Goal: Task Accomplishment & Management: Manage account settings

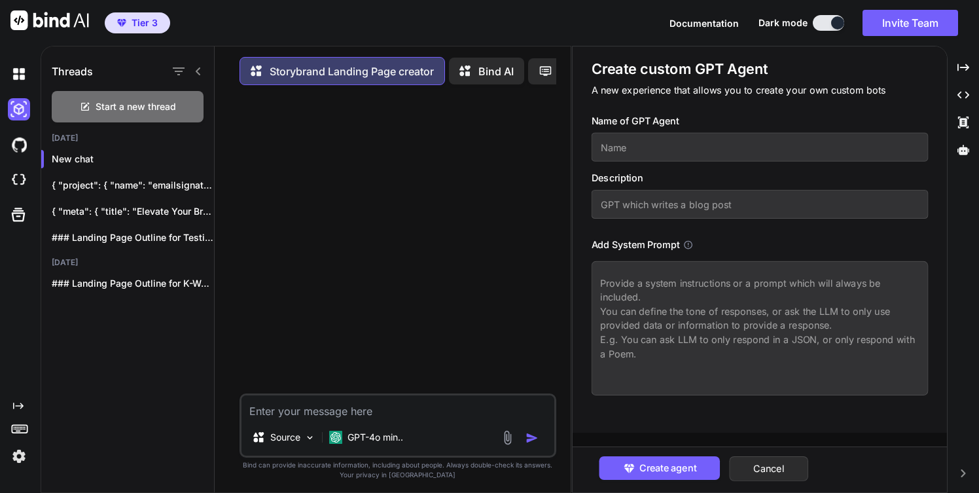
scroll to position [7, 0]
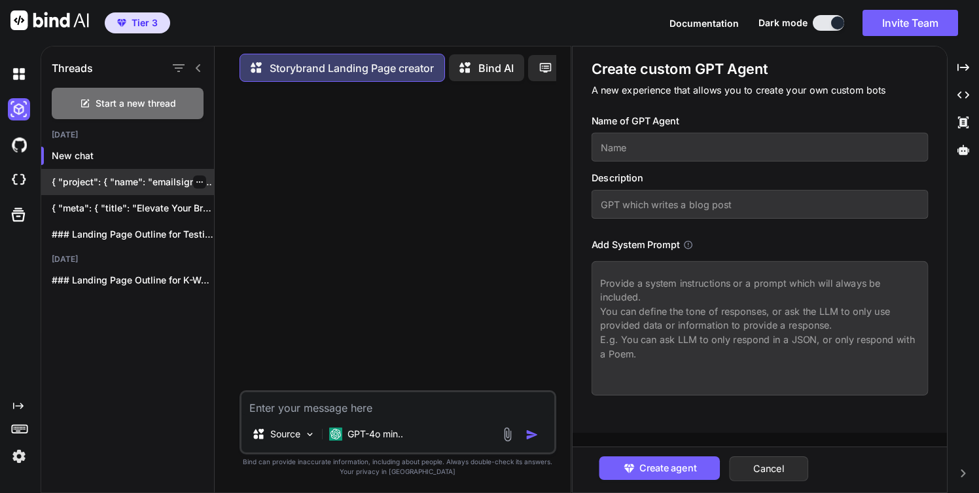
click at [196, 178] on icon "button" at bounding box center [200, 182] width 8 height 8
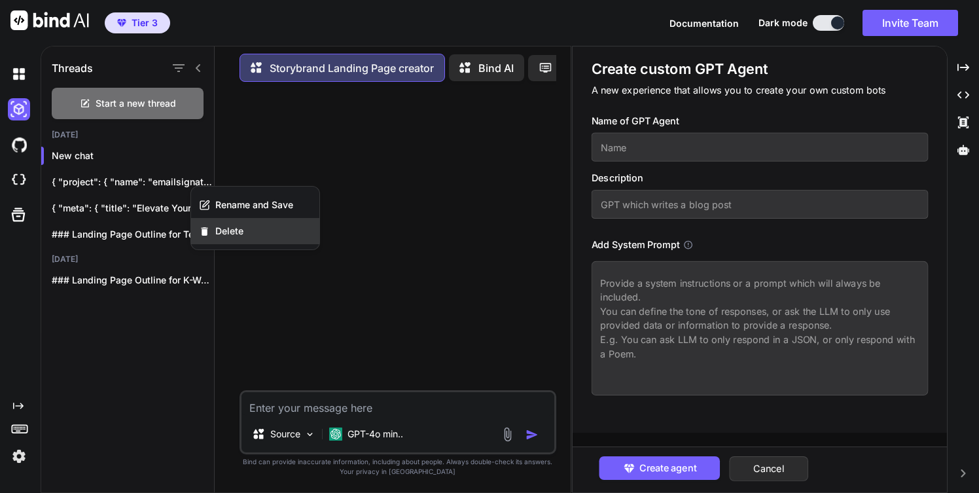
click at [230, 228] on span "Delete" at bounding box center [229, 230] width 28 height 13
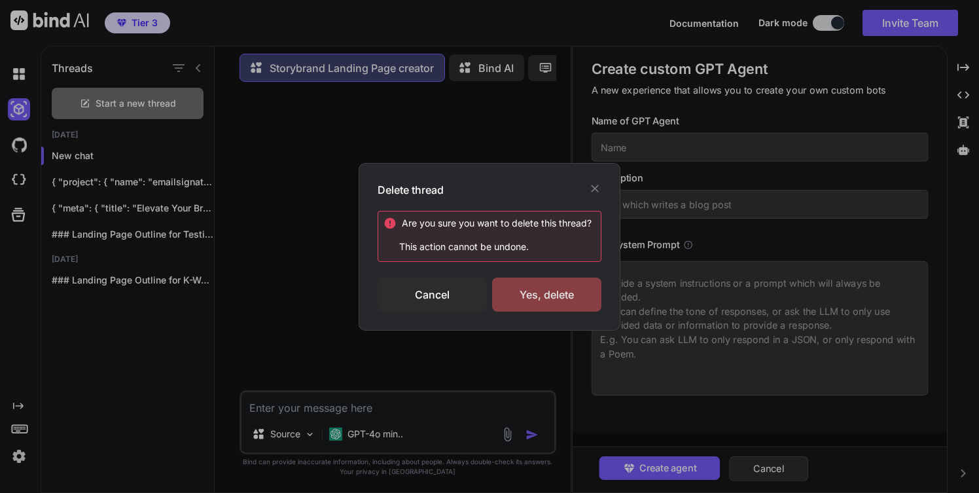
click at [520, 290] on div "Yes, delete" at bounding box center [546, 294] width 109 height 34
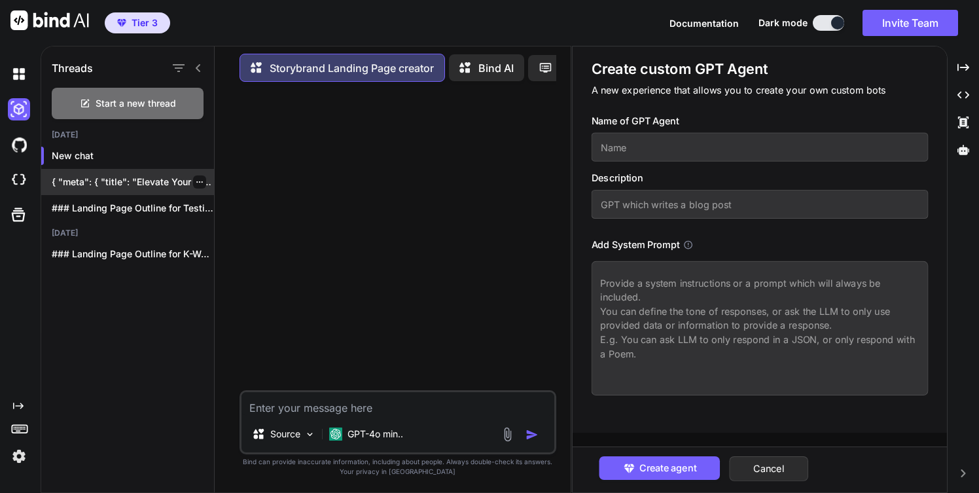
click at [196, 178] on icon "button" at bounding box center [200, 182] width 8 height 8
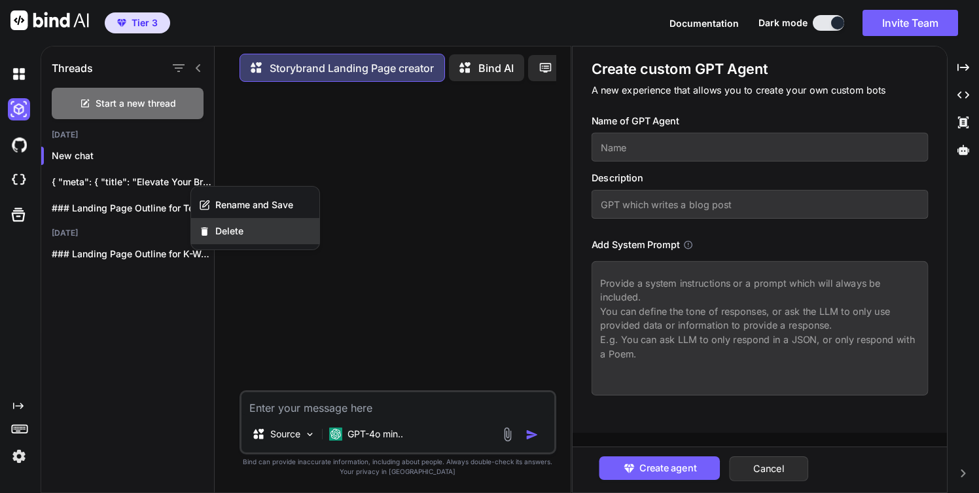
click at [228, 232] on span "Delete" at bounding box center [229, 230] width 28 height 13
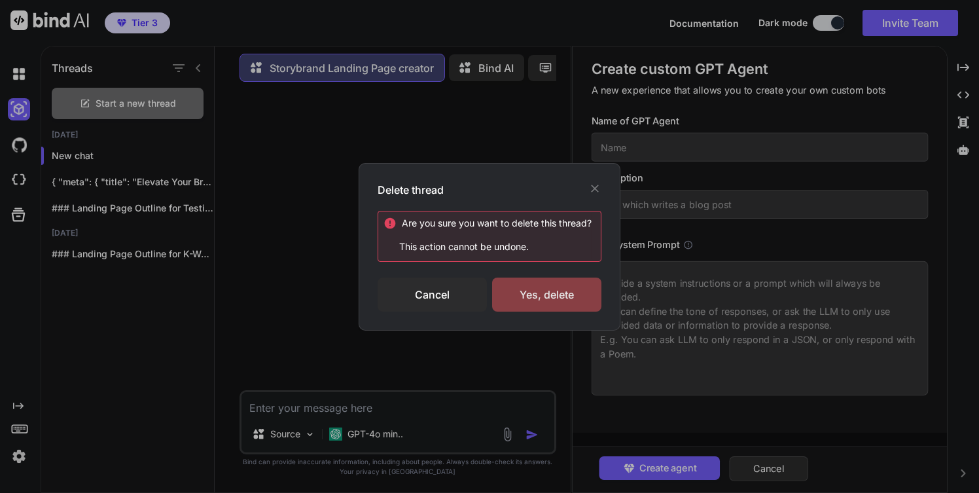
click at [527, 292] on div "Yes, delete" at bounding box center [546, 294] width 109 height 34
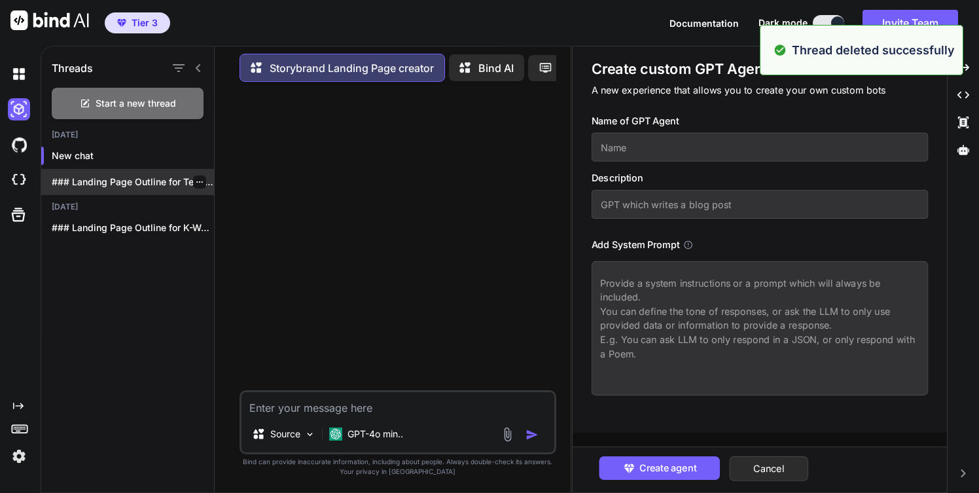
click at [196, 178] on icon "button" at bounding box center [200, 182] width 8 height 8
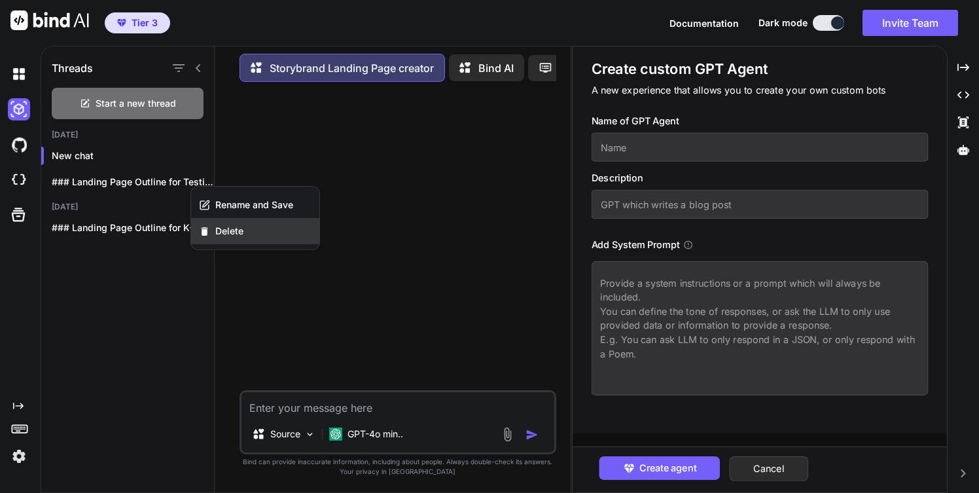
click at [238, 230] on span "Delete" at bounding box center [229, 230] width 28 height 13
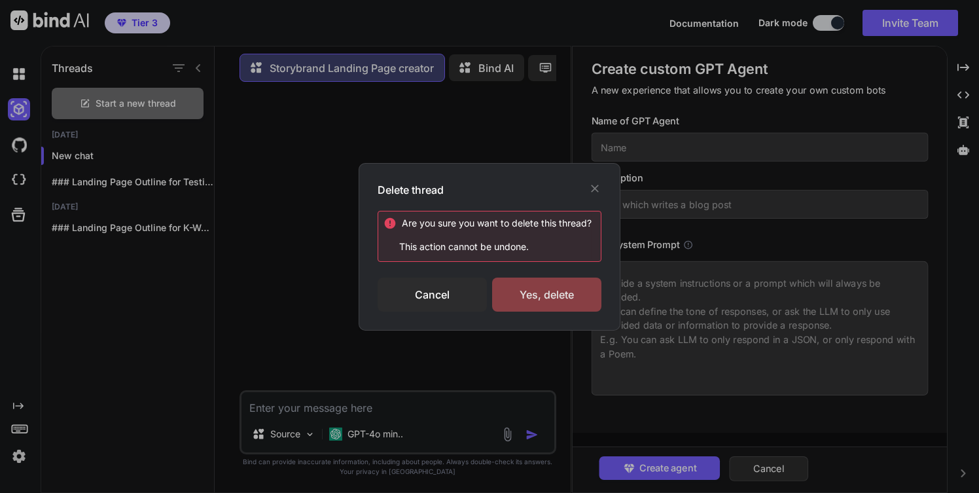
click at [575, 300] on div "Yes, delete" at bounding box center [546, 294] width 109 height 34
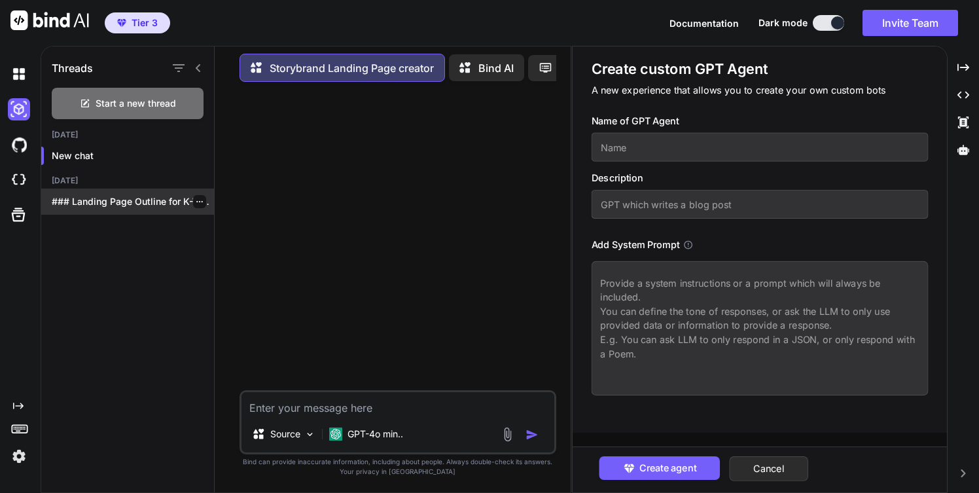
click at [196, 198] on icon "button" at bounding box center [200, 202] width 8 height 8
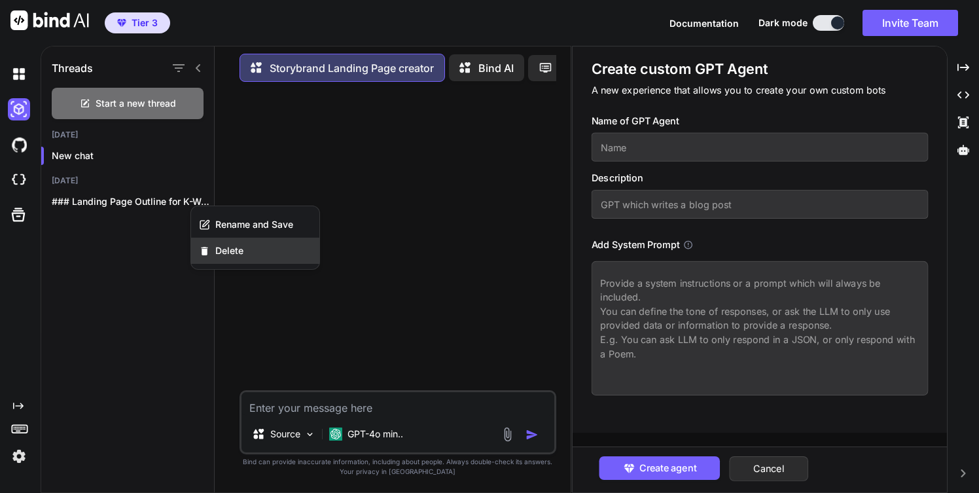
click at [241, 251] on span "Delete" at bounding box center [229, 250] width 28 height 13
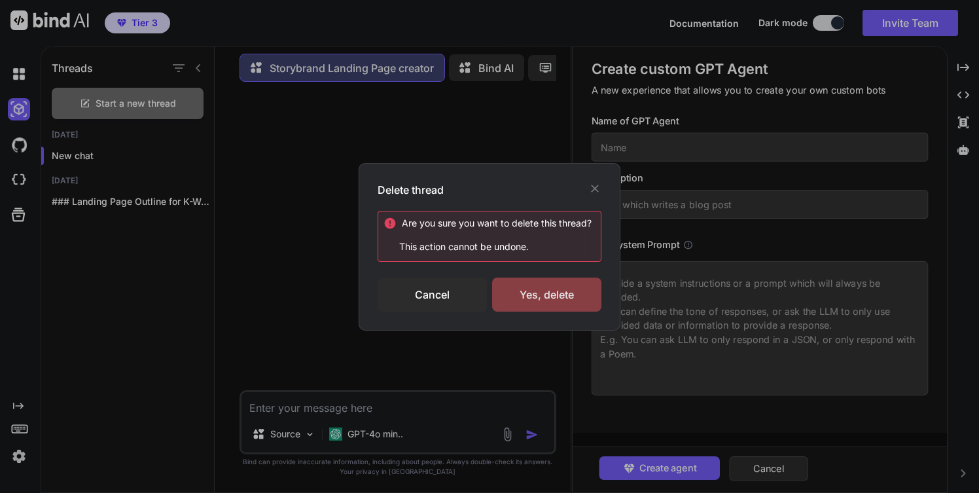
click at [517, 293] on div "Yes, delete" at bounding box center [546, 294] width 109 height 34
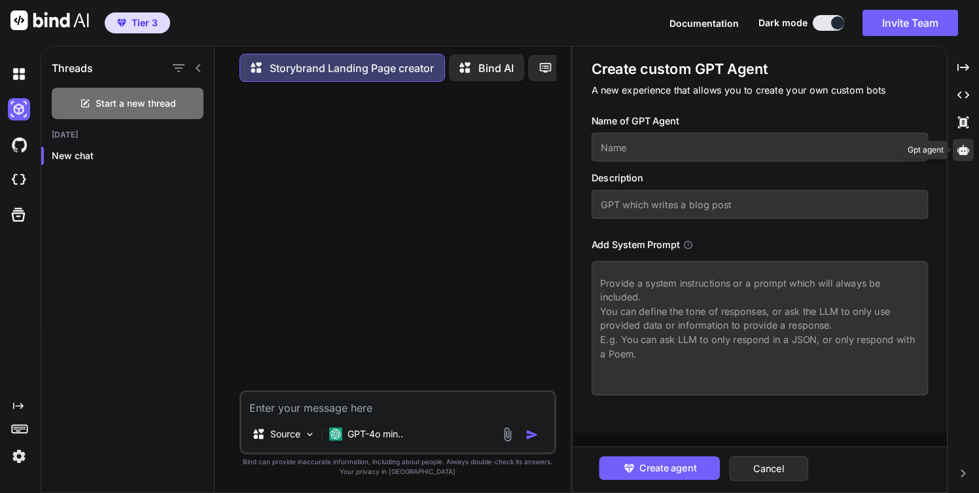
click at [961, 149] on icon at bounding box center [963, 150] width 12 height 10
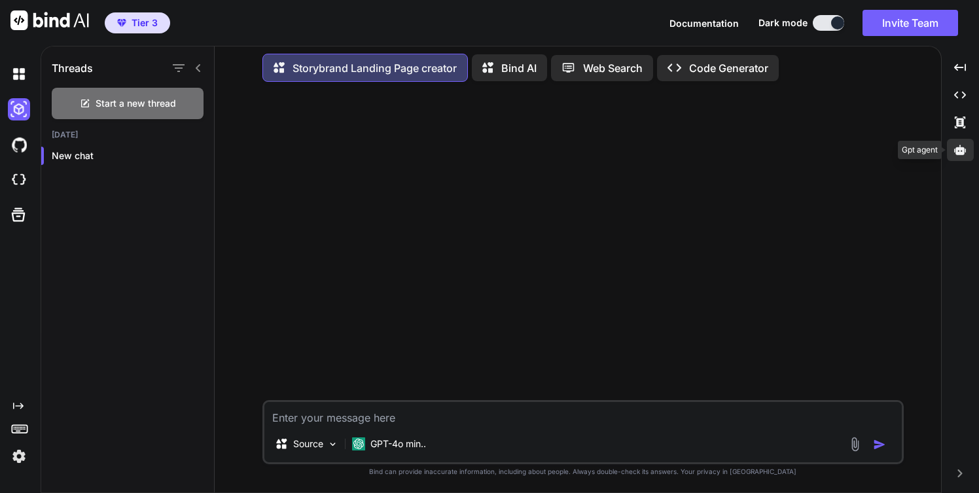
click at [961, 149] on icon at bounding box center [960, 150] width 12 height 10
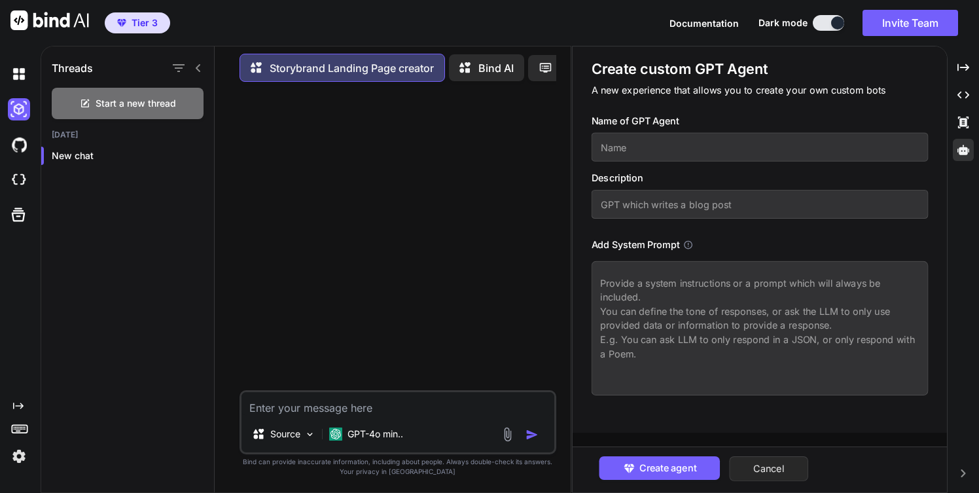
click at [767, 463] on button "Cancel" at bounding box center [768, 468] width 79 height 25
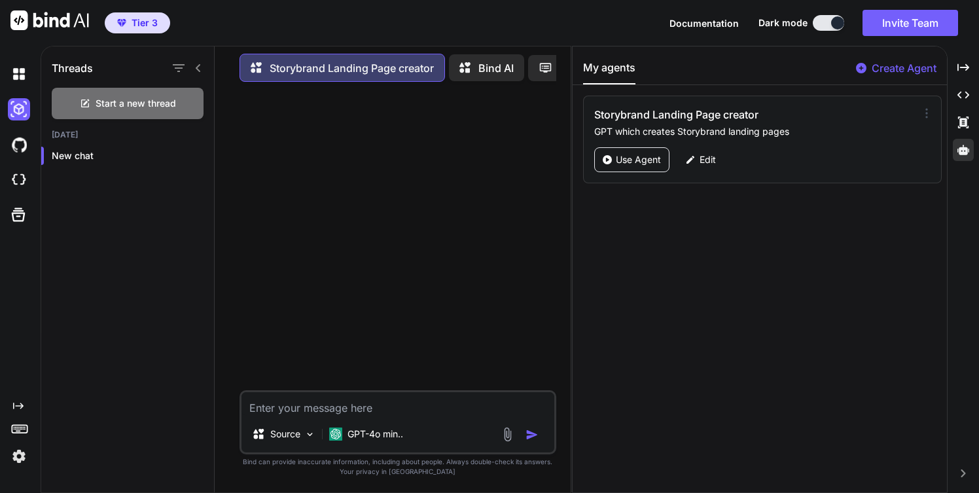
click at [920, 115] on icon at bounding box center [926, 113] width 13 height 13
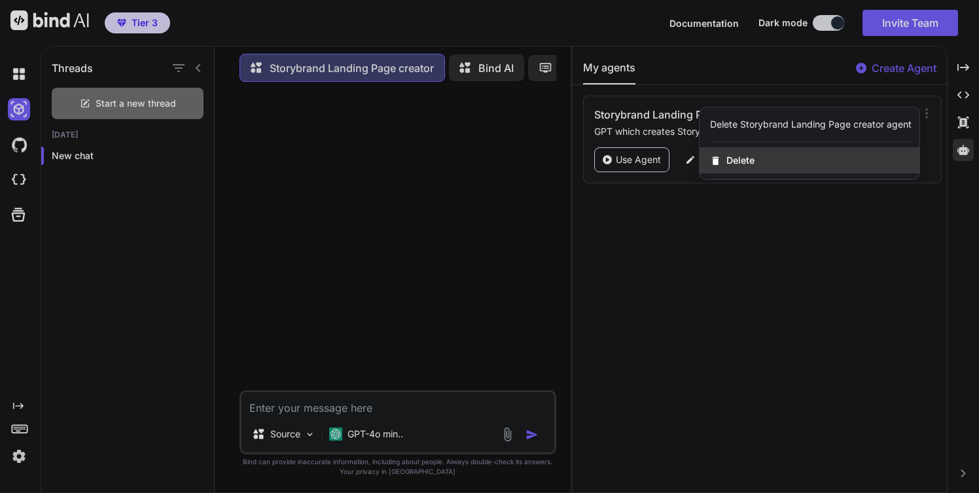
click at [734, 163] on span "Delete" at bounding box center [740, 160] width 28 height 13
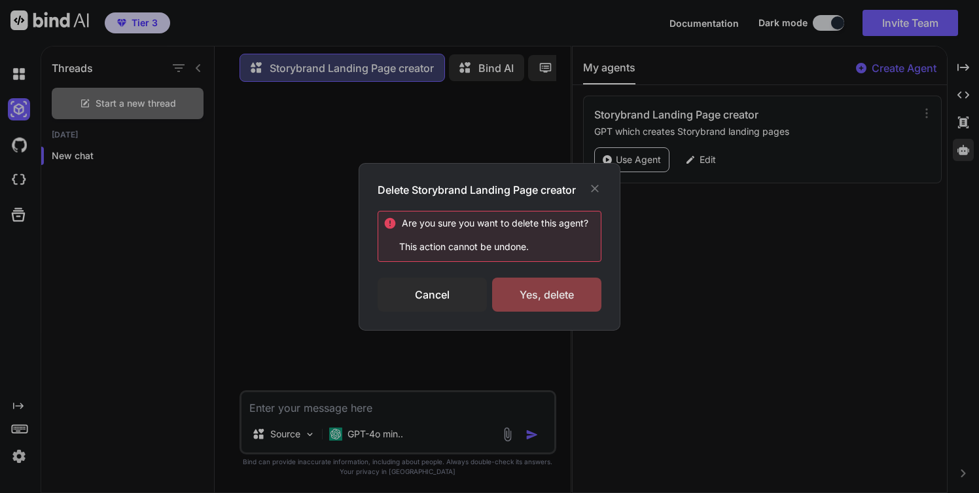
click at [570, 297] on div "Yes, delete" at bounding box center [546, 294] width 109 height 34
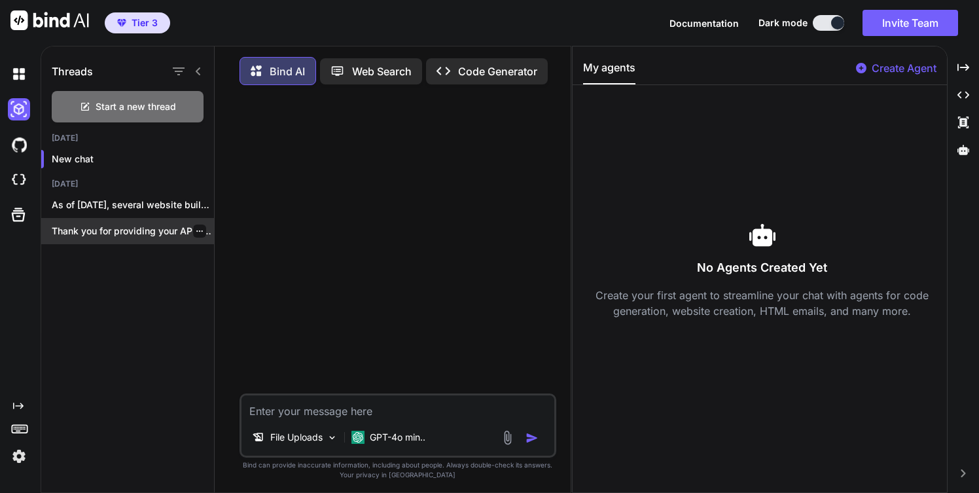
click at [131, 230] on p "Thank you for providing your API endpoints...." at bounding box center [133, 230] width 162 height 13
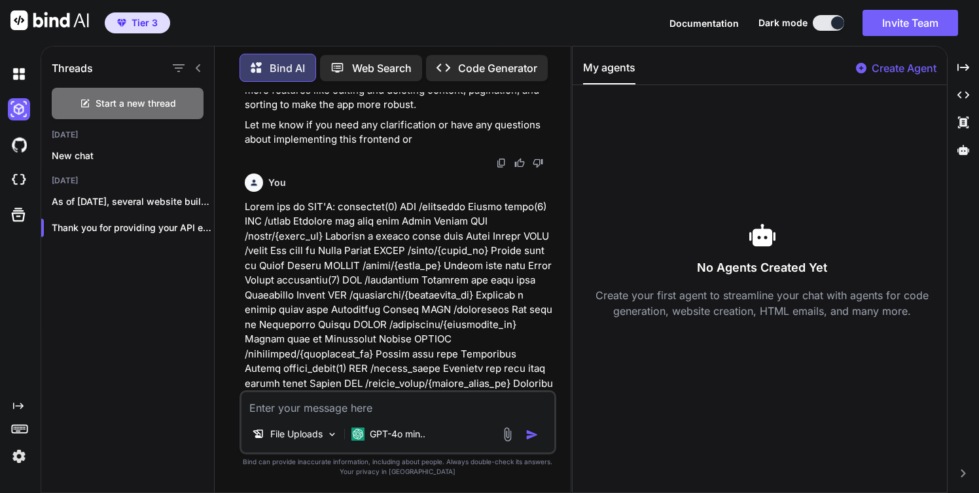
scroll to position [4847, 0]
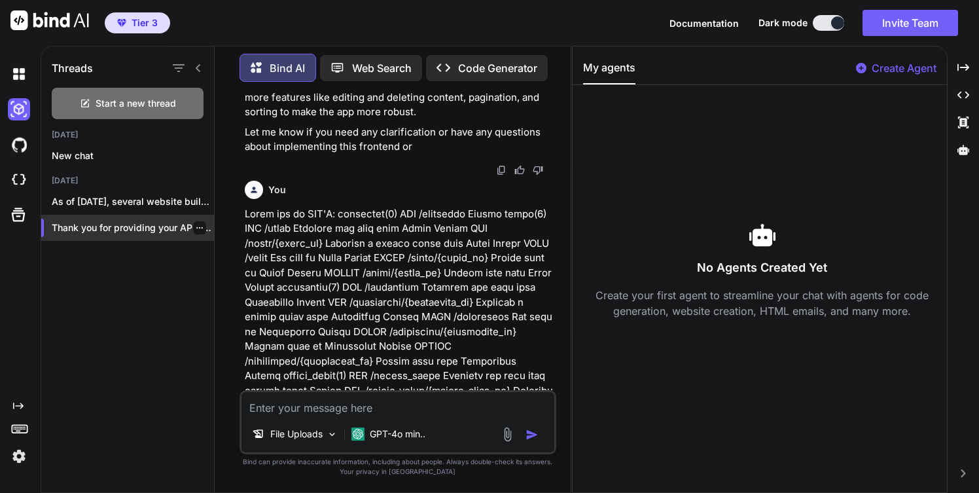
click at [196, 224] on icon "button" at bounding box center [200, 228] width 8 height 8
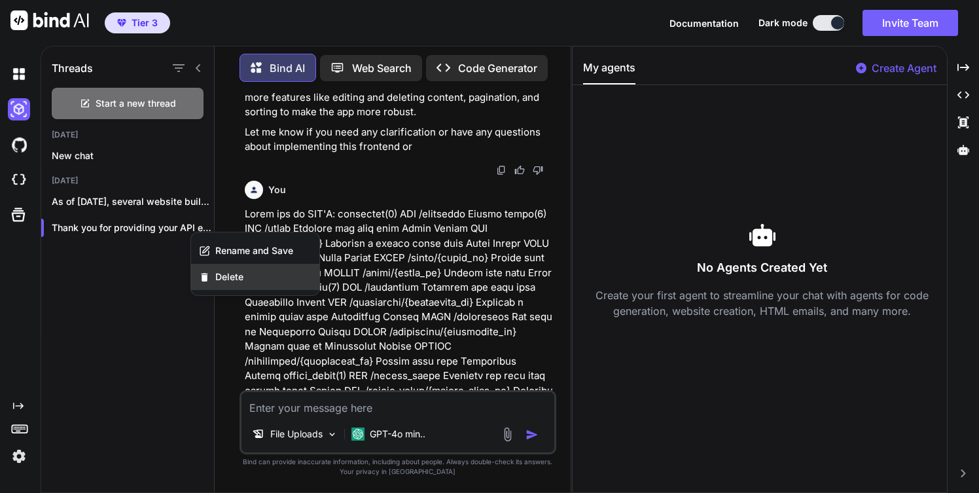
click at [226, 280] on span "Delete" at bounding box center [229, 276] width 28 height 13
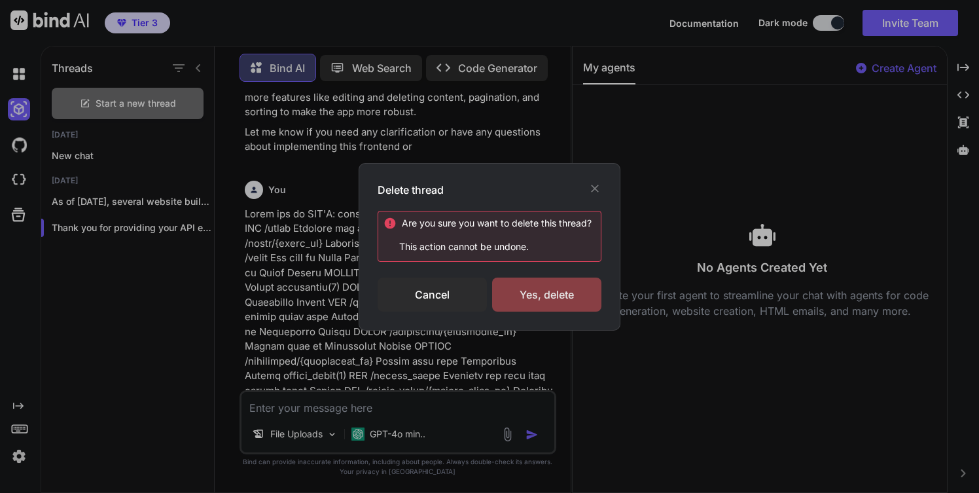
click at [539, 294] on div "Yes, delete" at bounding box center [546, 294] width 109 height 34
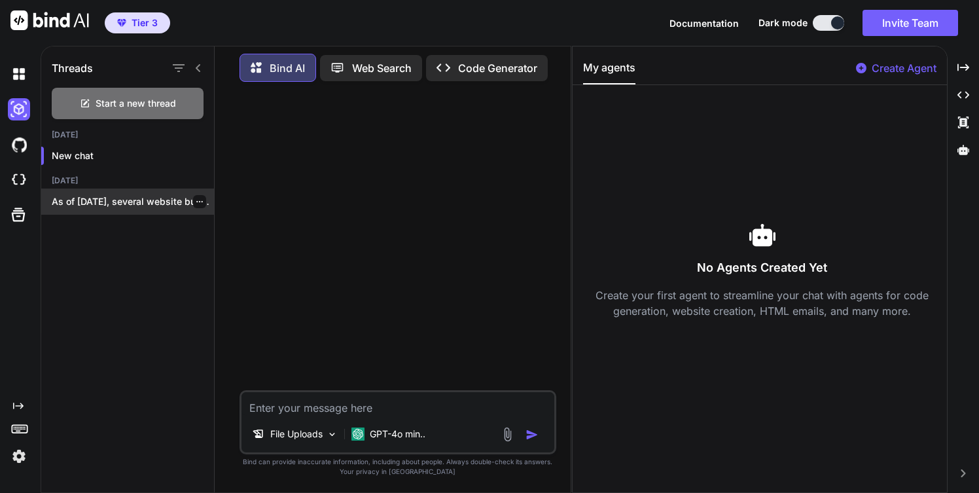
click at [196, 198] on icon "button" at bounding box center [200, 202] width 8 height 8
click at [146, 199] on p "As of [DATE], several website builders..." at bounding box center [133, 201] width 162 height 13
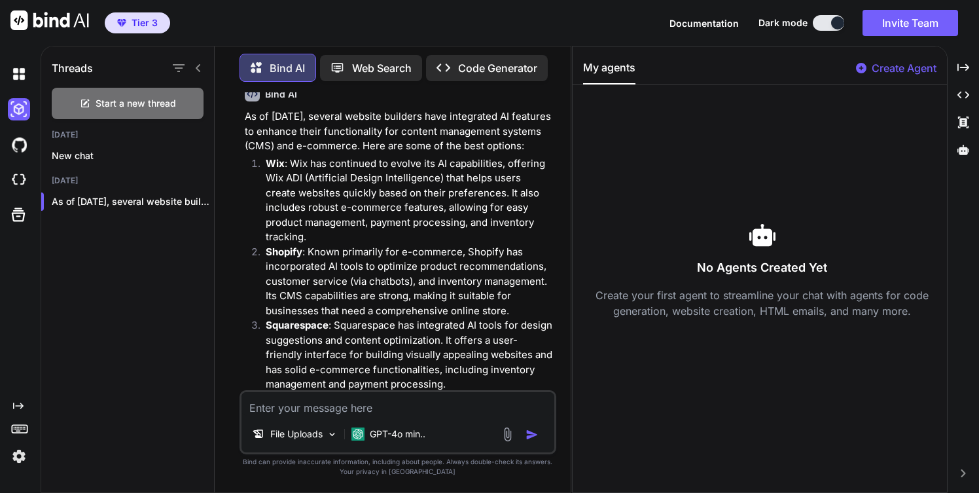
scroll to position [84, 0]
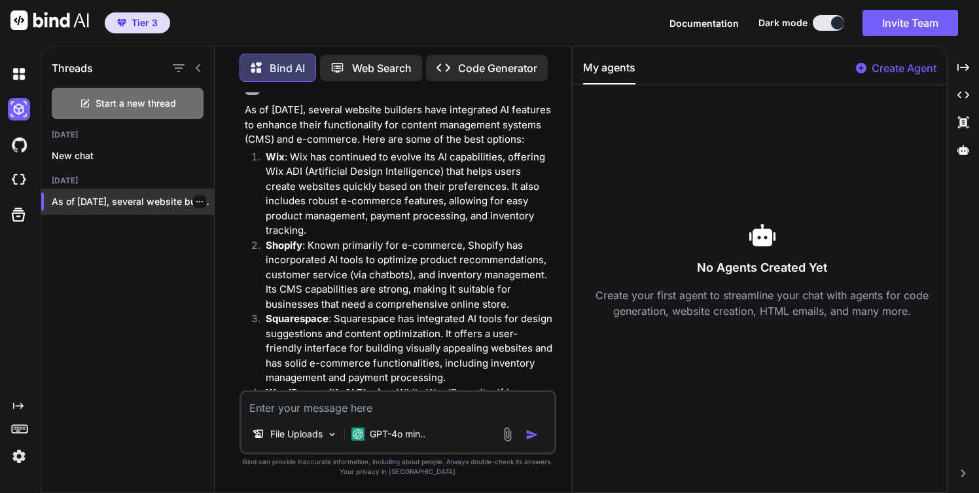
click at [196, 198] on icon "button" at bounding box center [200, 202] width 8 height 8
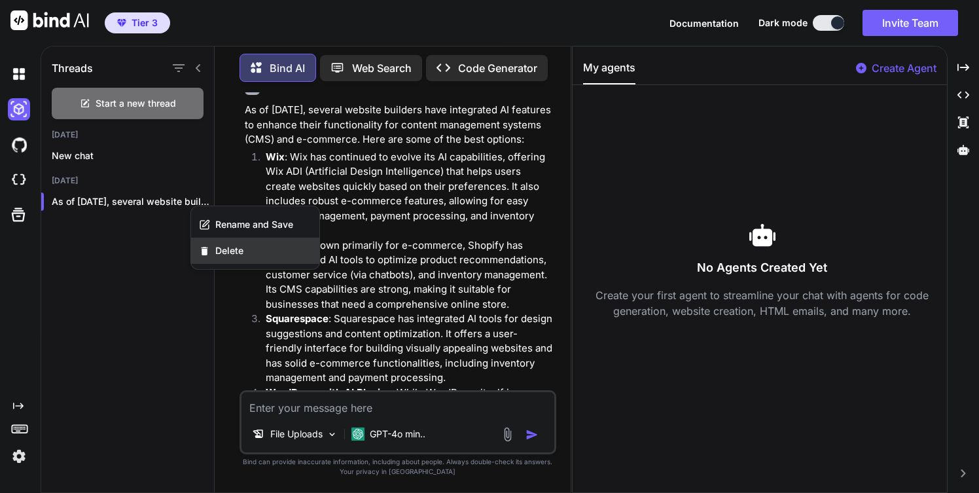
click at [231, 249] on span "Delete" at bounding box center [229, 250] width 28 height 13
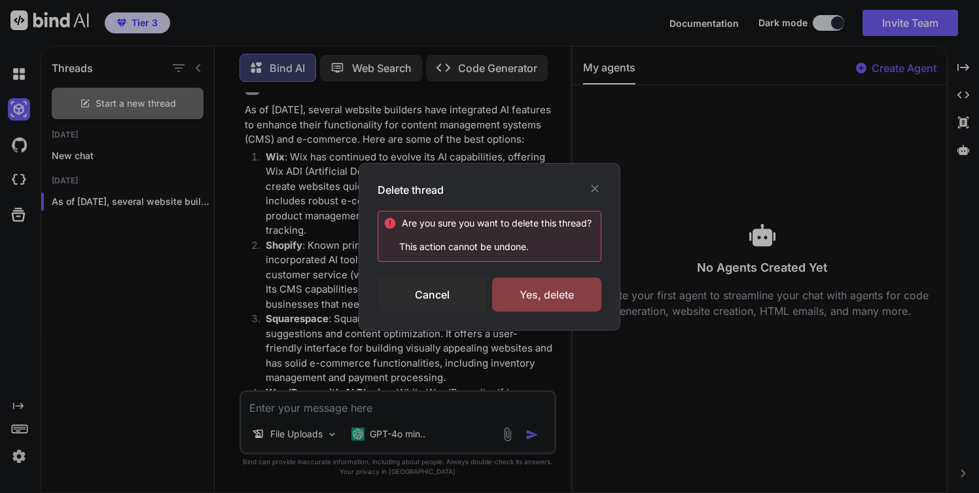
click at [527, 298] on div "Yes, delete" at bounding box center [546, 294] width 109 height 34
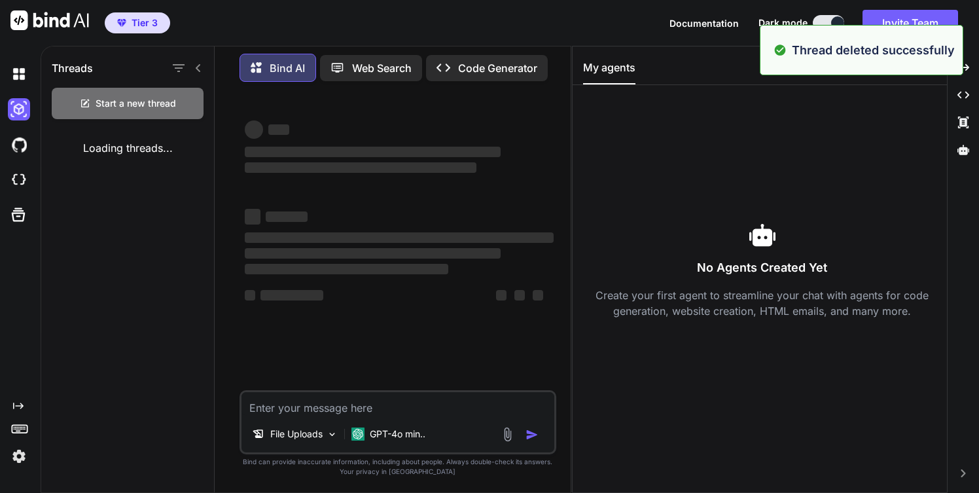
scroll to position [0, 0]
